Goal: Task Accomplishment & Management: Use online tool/utility

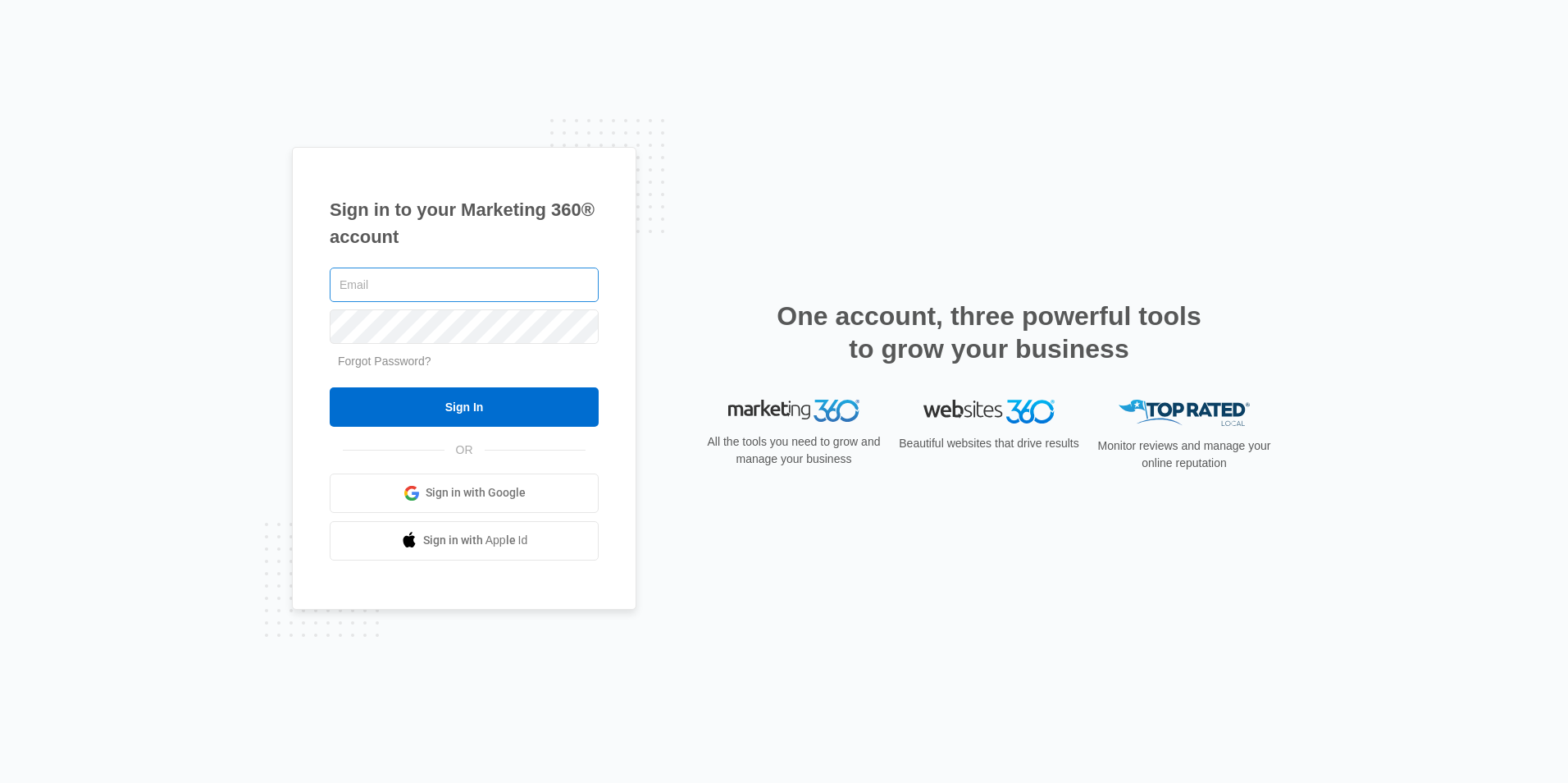
type input "Nechama@skycareaba.com"
click at [516, 287] on input "Nechama@skycareaba.com" at bounding box center [464, 284] width 269 height 34
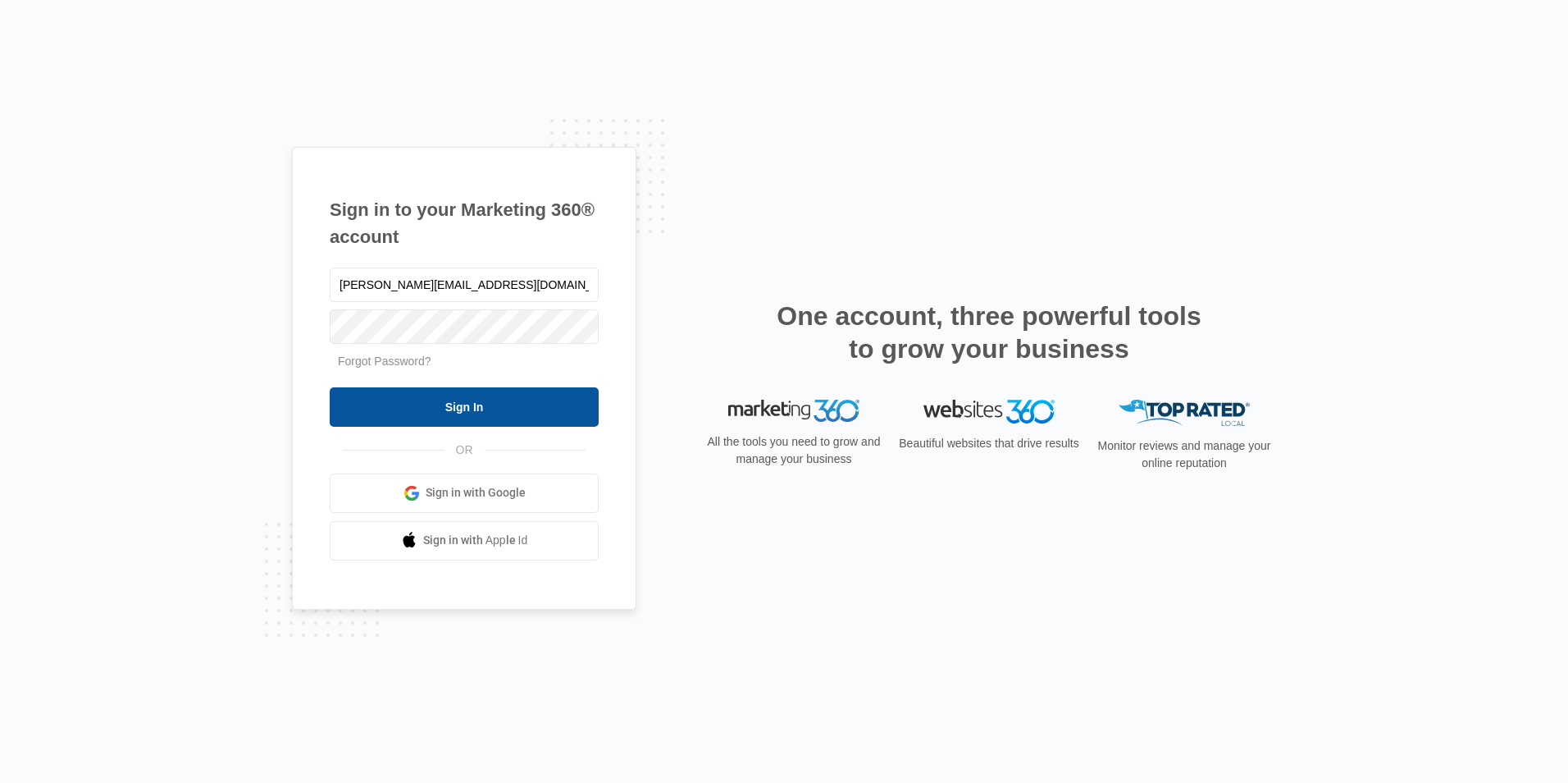
click at [343, 419] on input "Sign In" at bounding box center [464, 407] width 269 height 39
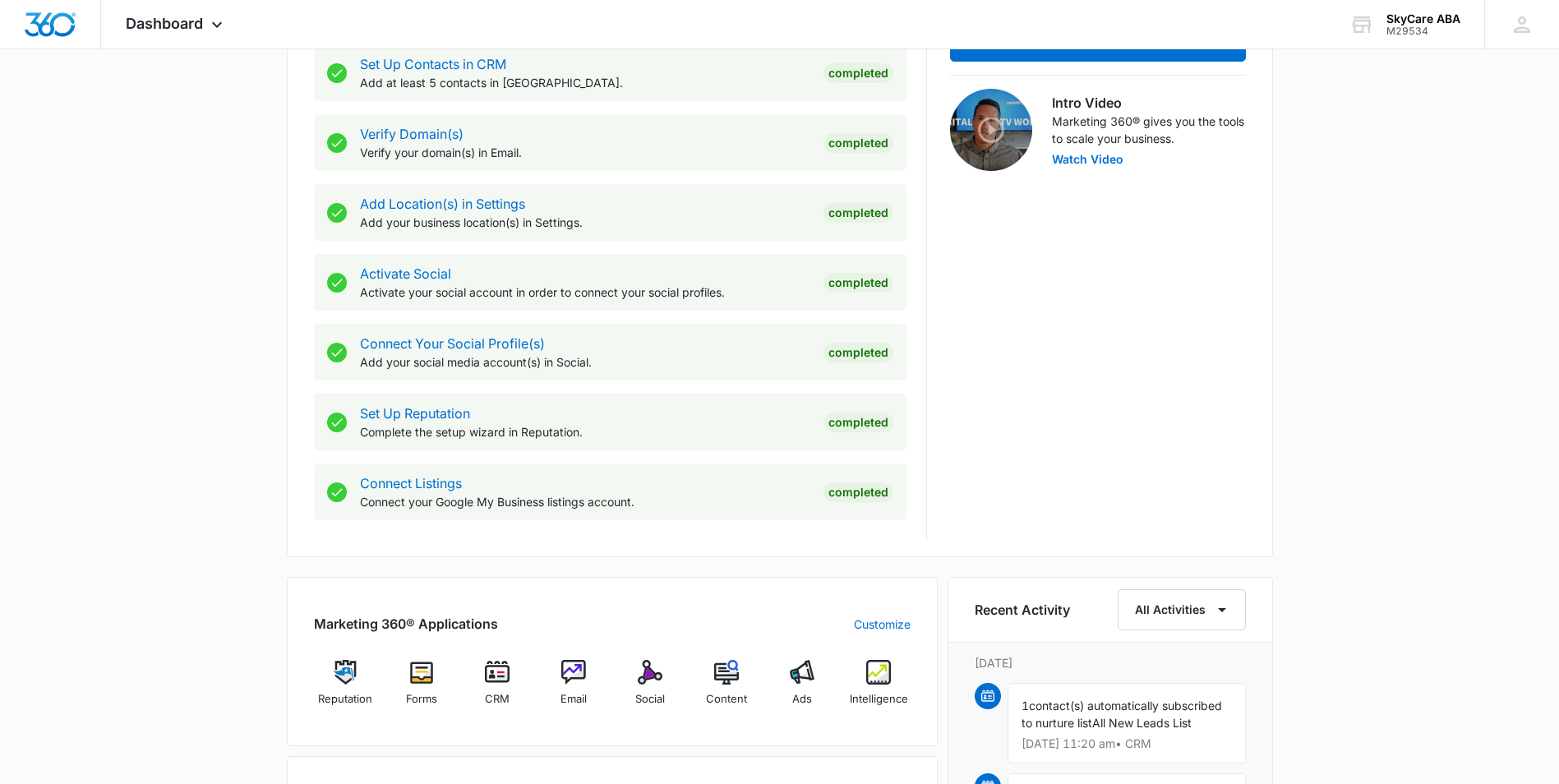
scroll to position [740, 0]
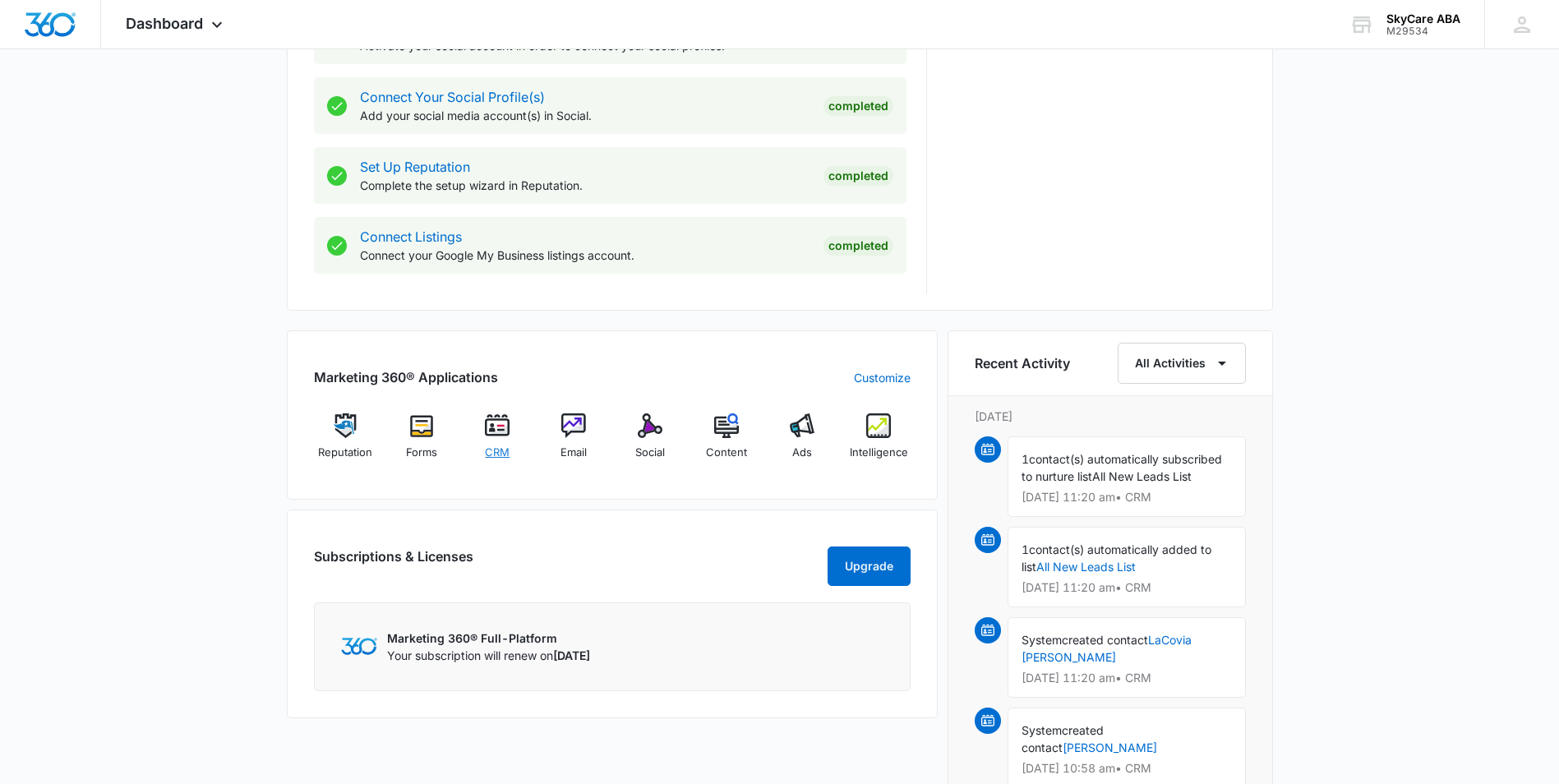
click at [497, 441] on div "CRM" at bounding box center [498, 442] width 63 height 58
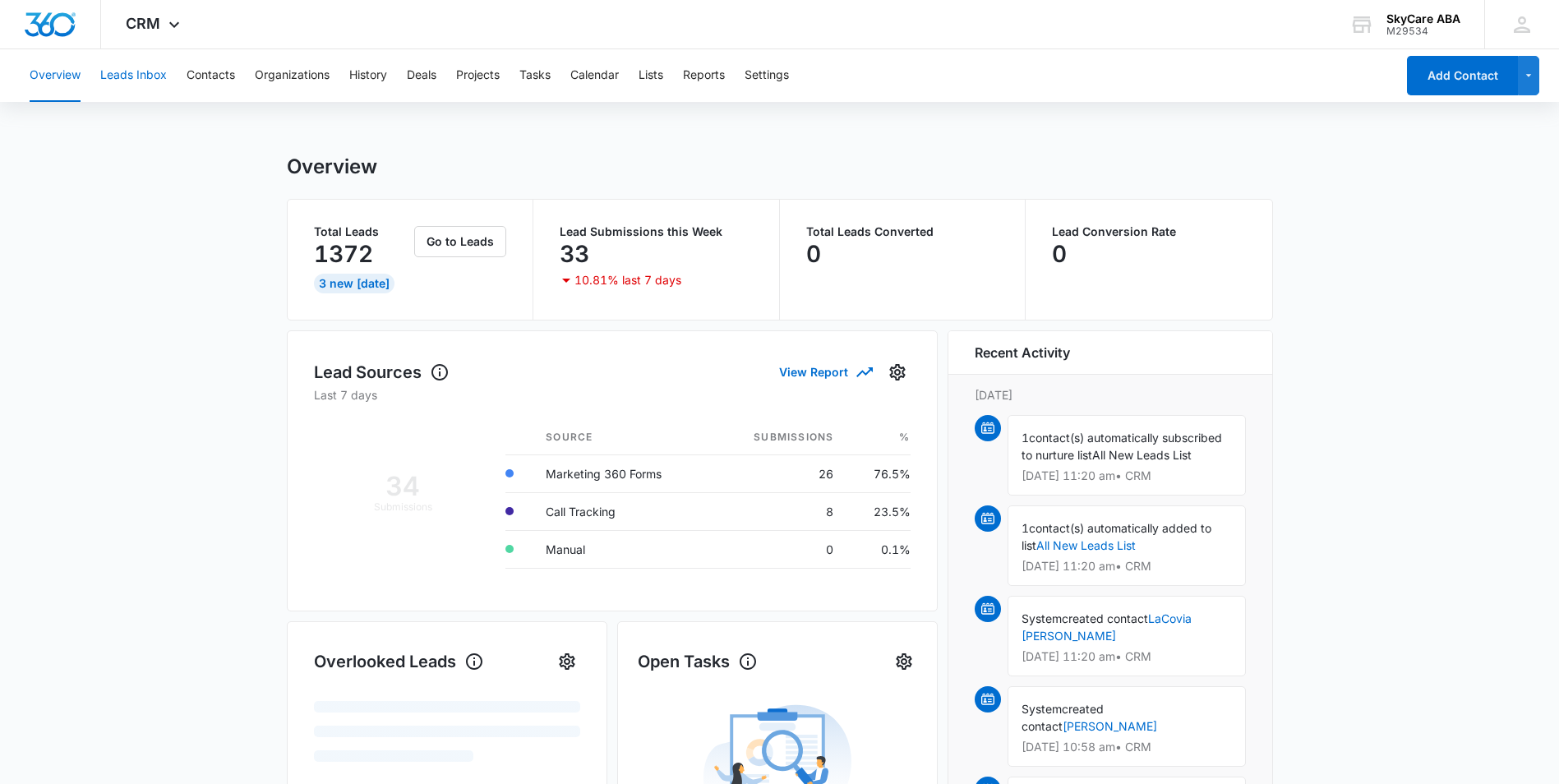
click at [160, 85] on button "Leads Inbox" at bounding box center [134, 75] width 67 height 52
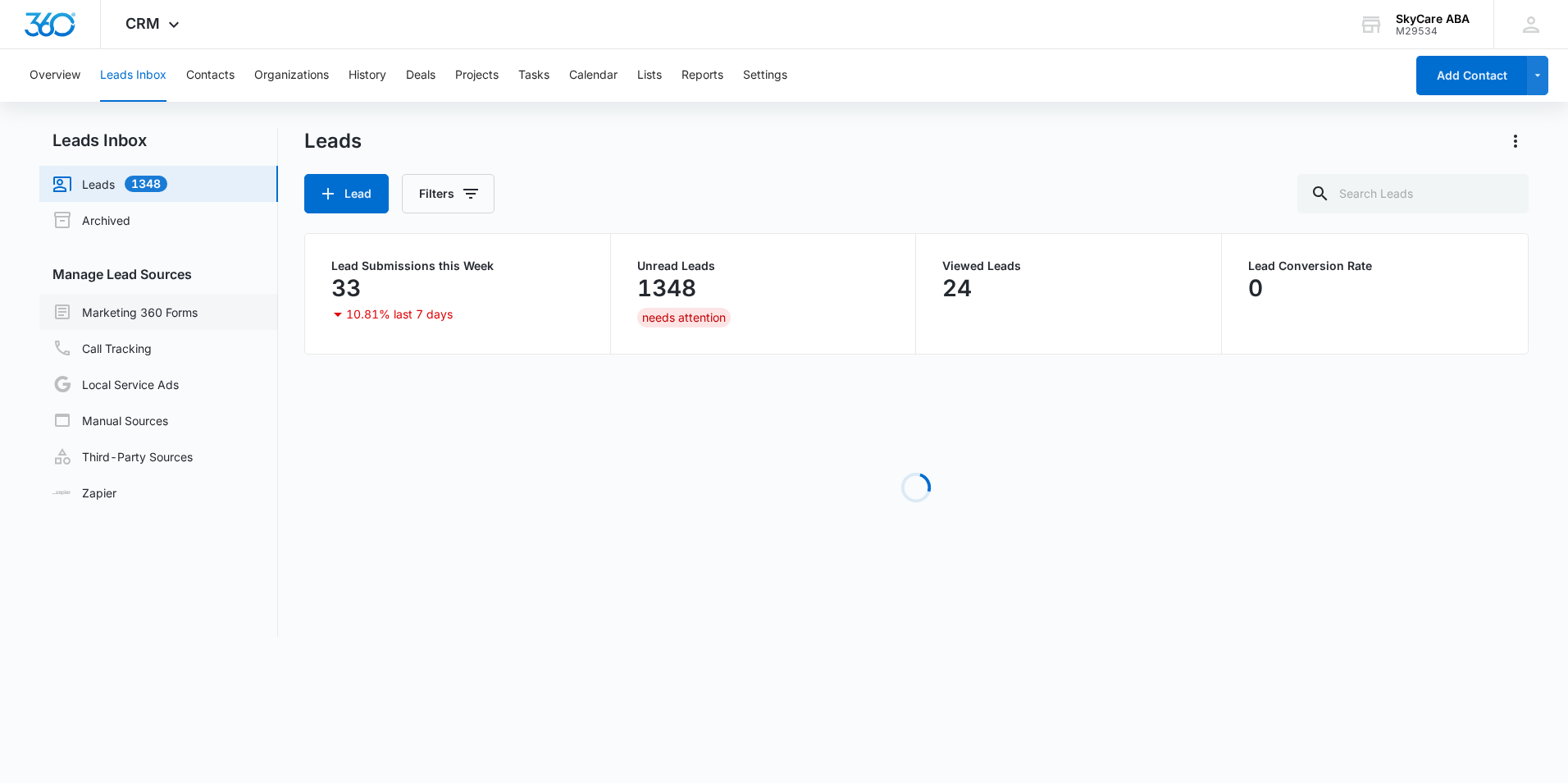
click at [173, 320] on link "Marketing 360 Forms" at bounding box center [125, 311] width 145 height 20
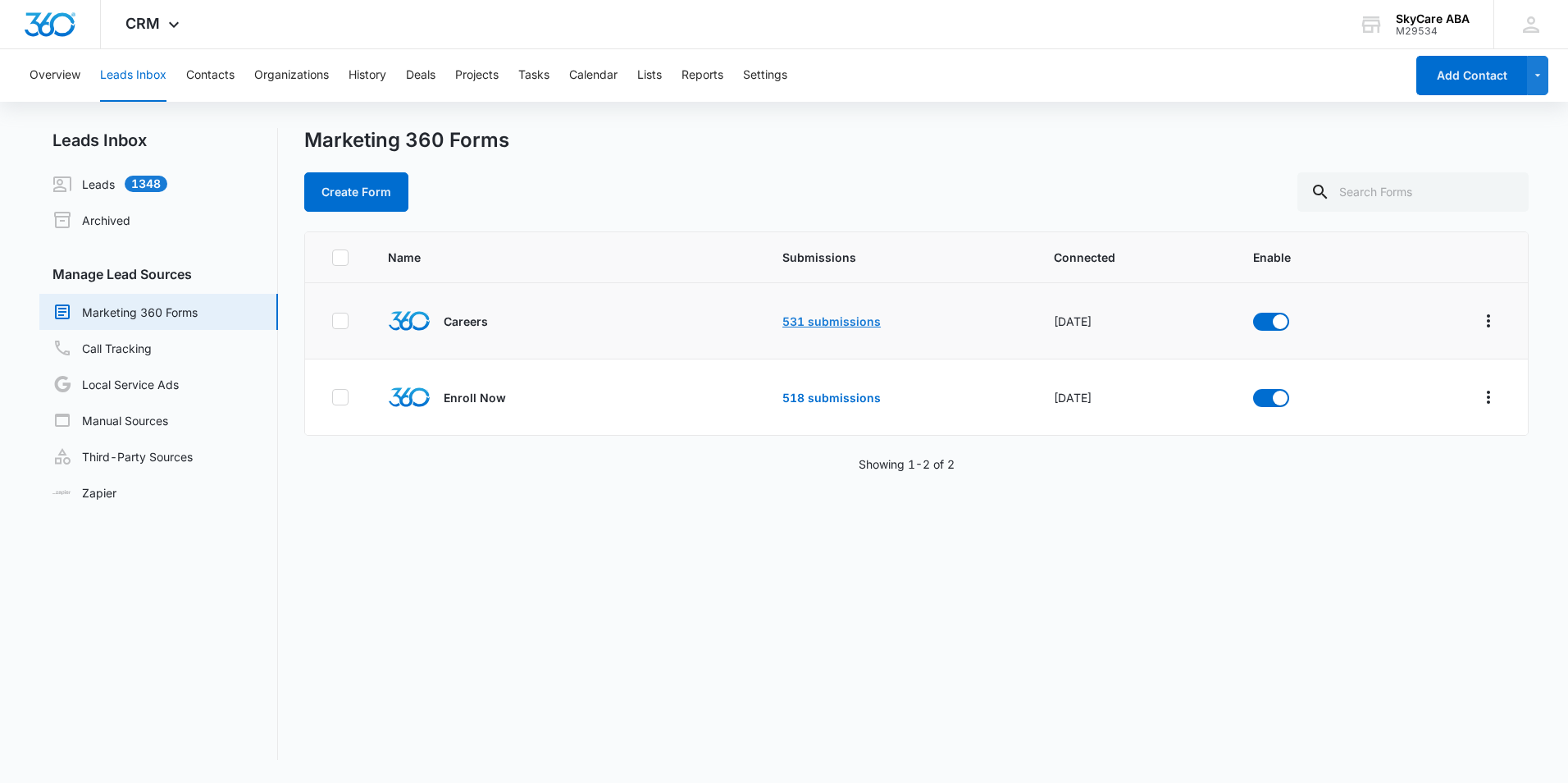
click at [802, 317] on link "531 submissions" at bounding box center [832, 321] width 98 height 14
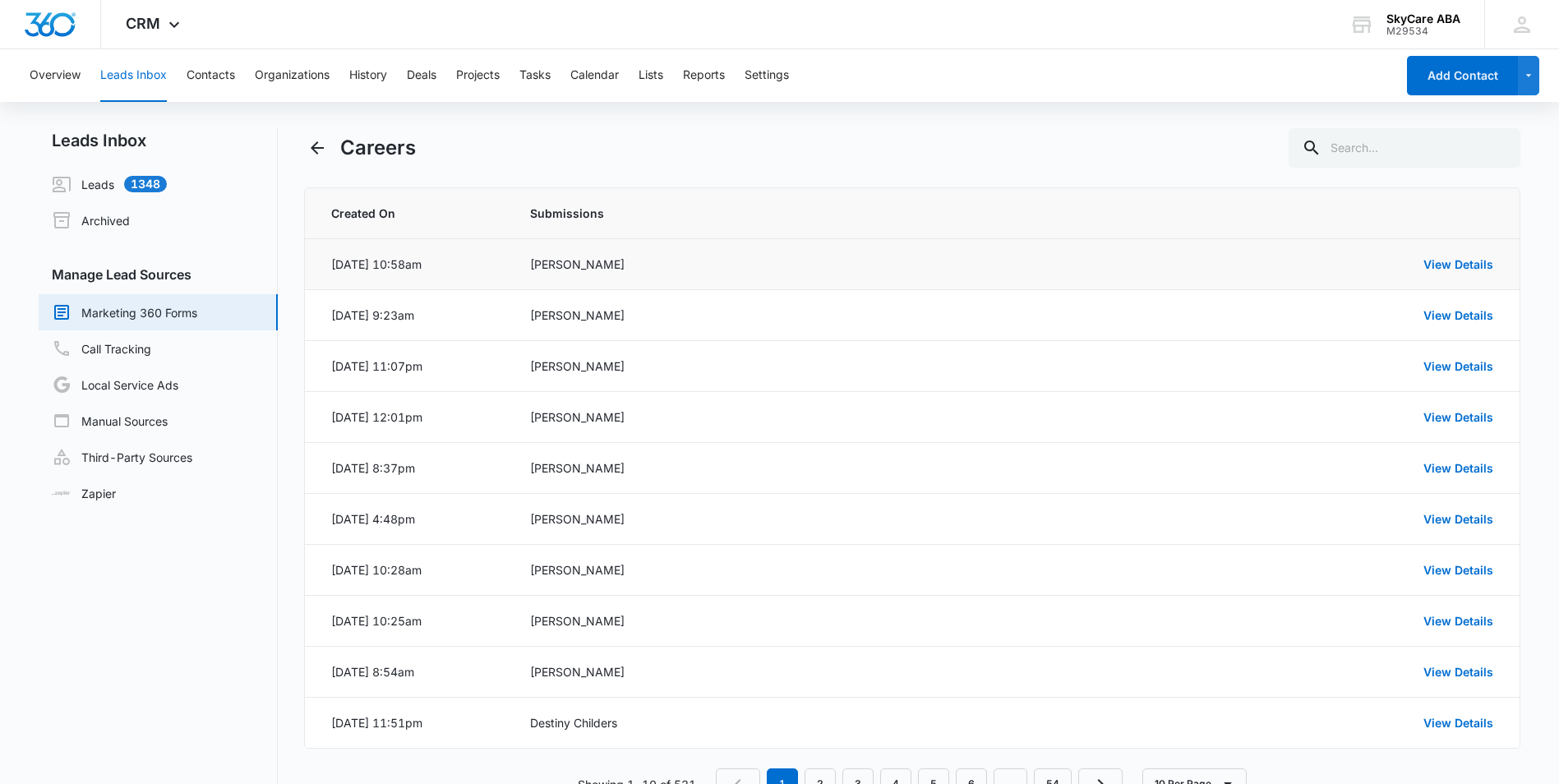
click at [1440, 273] on td "View Details" at bounding box center [1284, 265] width 468 height 51
click at [1438, 263] on link "View Details" at bounding box center [1459, 264] width 70 height 14
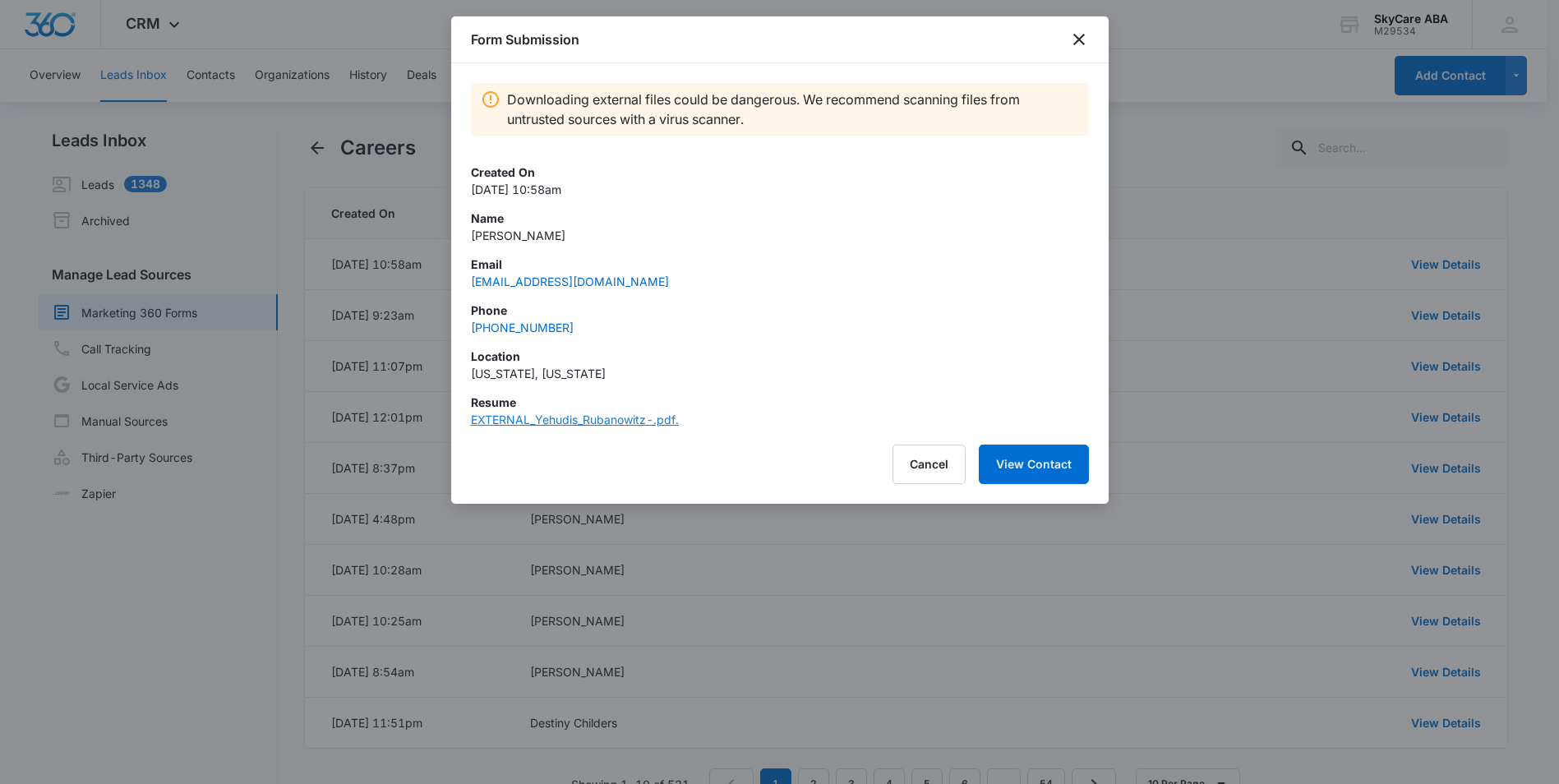
click at [596, 413] on link "EXTERNAL_Yehudis_Rubanowitz-.pdf." at bounding box center [575, 419] width 208 height 14
click at [1075, 34] on icon "close" at bounding box center [1080, 39] width 20 height 20
